Goal: Transaction & Acquisition: Purchase product/service

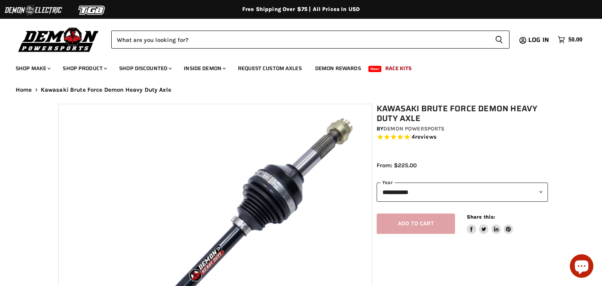
select select "******"
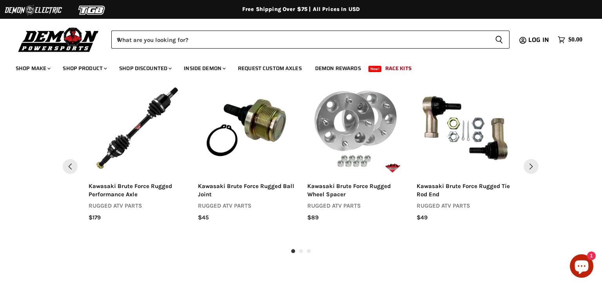
scroll to position [1073, 0]
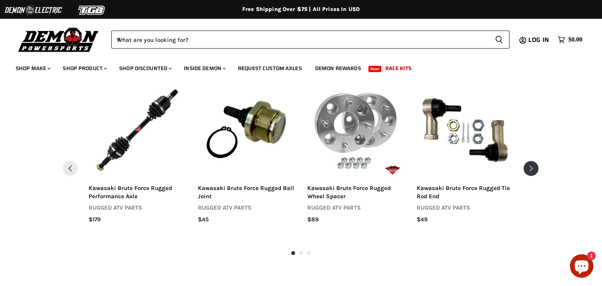
click at [529, 167] on button "Next" at bounding box center [531, 168] width 15 height 15
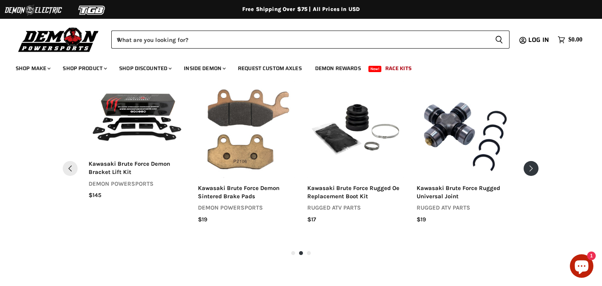
click at [529, 167] on button "Next" at bounding box center [531, 168] width 15 height 15
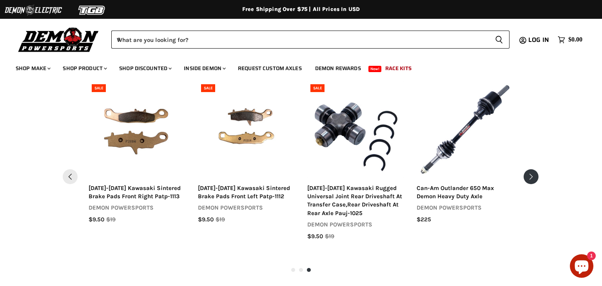
click at [529, 167] on div "SALE Add to cart [DATE]-[DATE] kawasaki sintered brake pads front right patp-11…" at bounding box center [301, 177] width 477 height 192
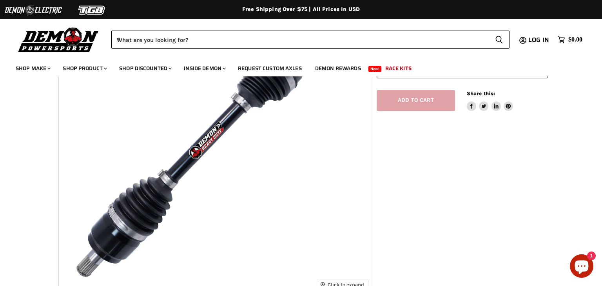
scroll to position [122, 0]
